Goal: Obtain resource: Download file/media

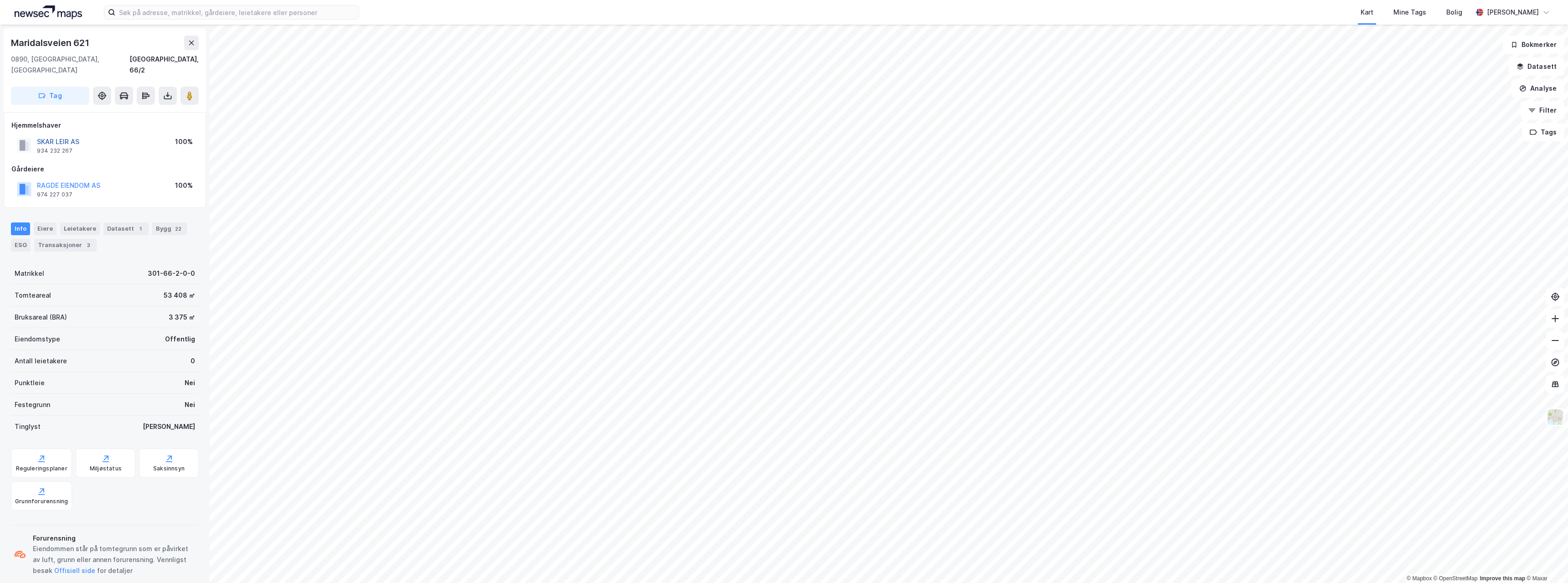
click at [0, 0] on button "SKAR LEIR AS" at bounding box center [0, 0] width 0 height 0
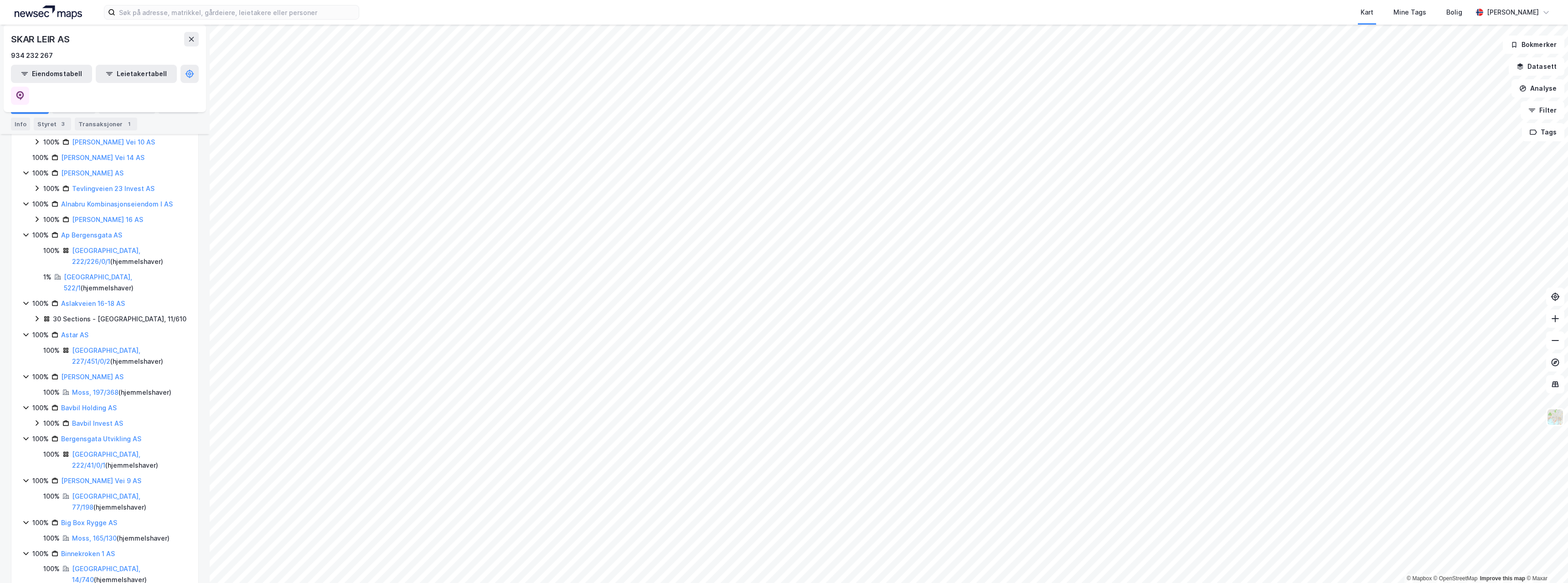
scroll to position [44, 0]
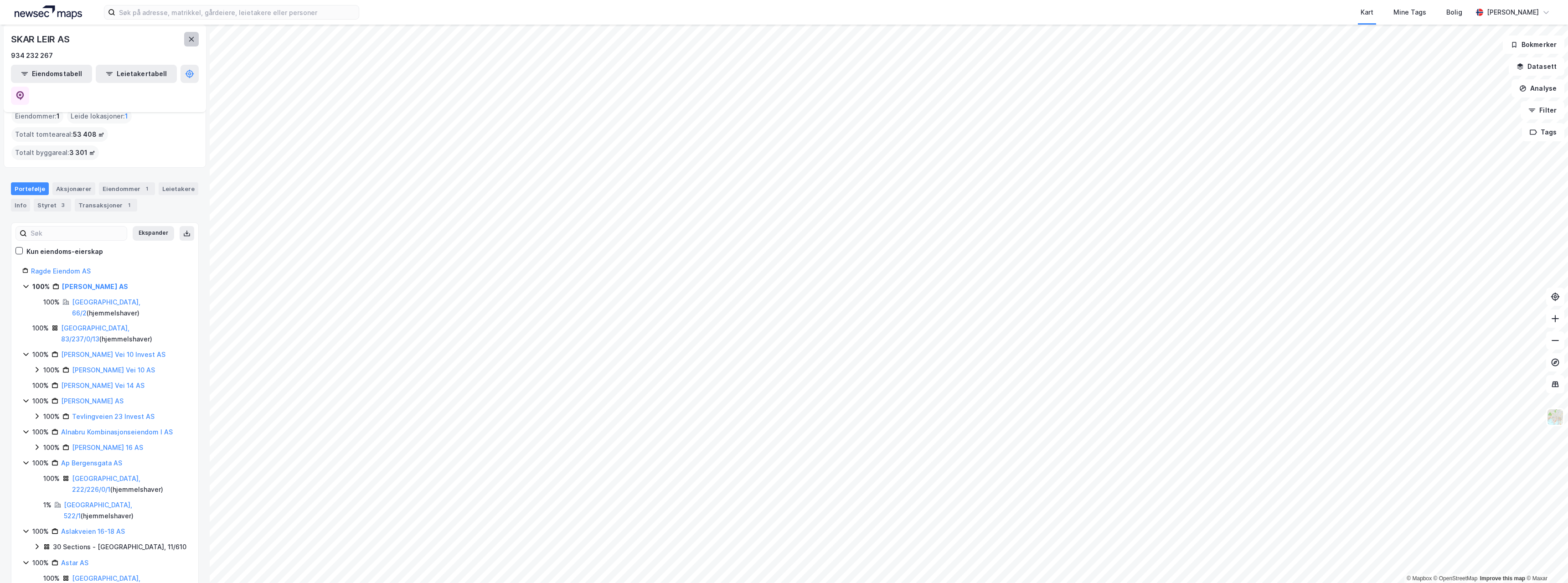
click at [188, 42] on icon at bounding box center [191, 39] width 7 height 7
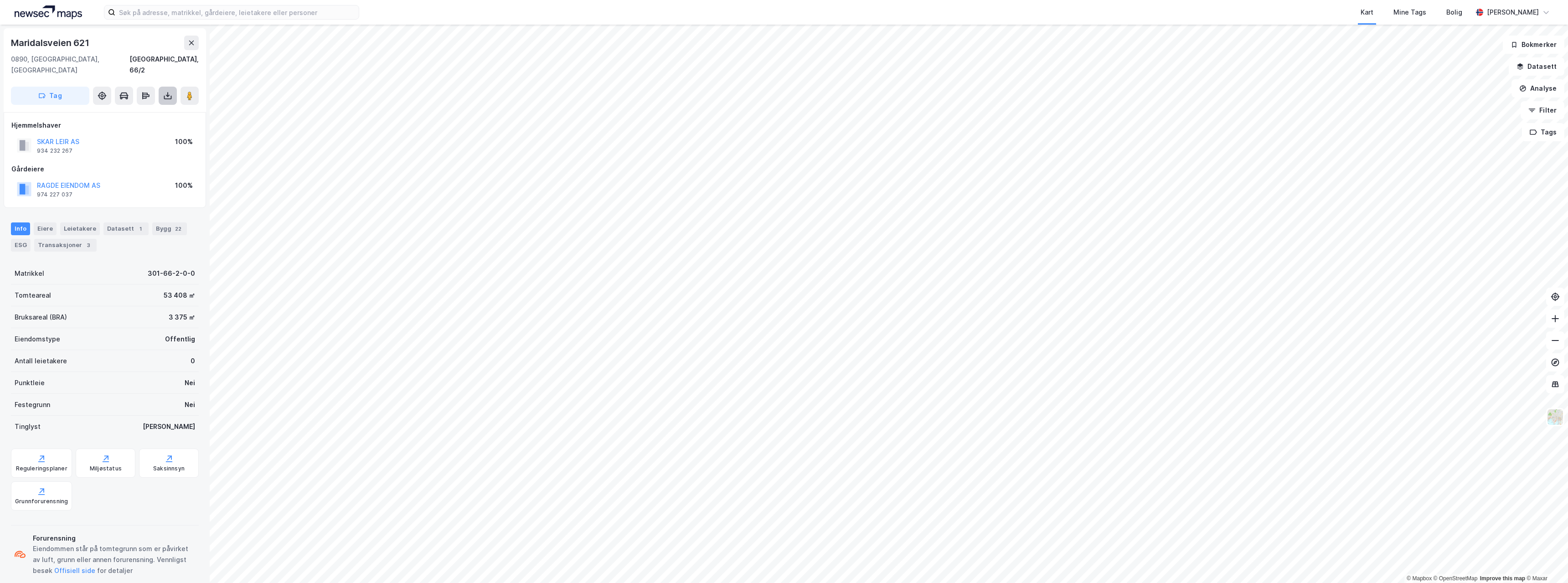
click at [168, 91] on icon at bounding box center [168, 96] width 9 height 9
click at [130, 111] on div "Last ned grunnbok" at bounding box center [122, 114] width 53 height 7
click at [90, 285] on div "Tomteareal 53 408 ㎡" at bounding box center [104, 296] width 188 height 22
click at [0, 0] on button "SKAR LEIR AS" at bounding box center [0, 0] width 0 height 0
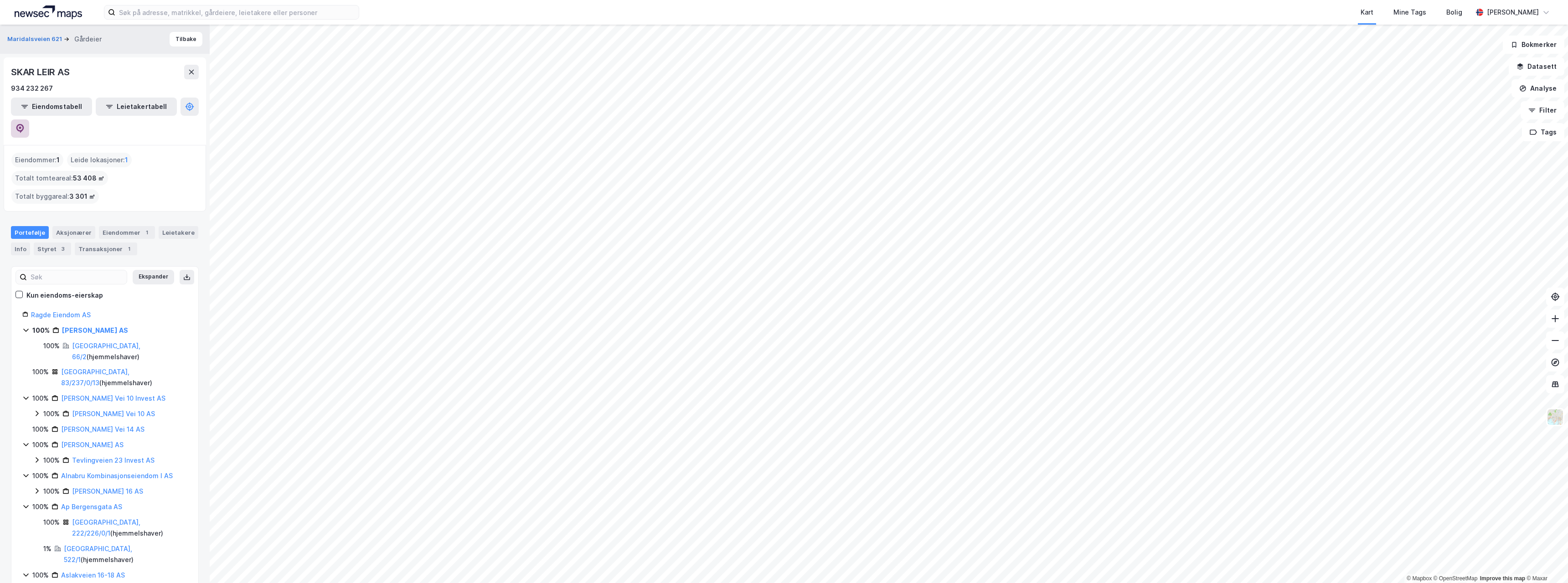
click at [24, 124] on icon at bounding box center [20, 129] width 8 height 9
